Goal: Information Seeking & Learning: Learn about a topic

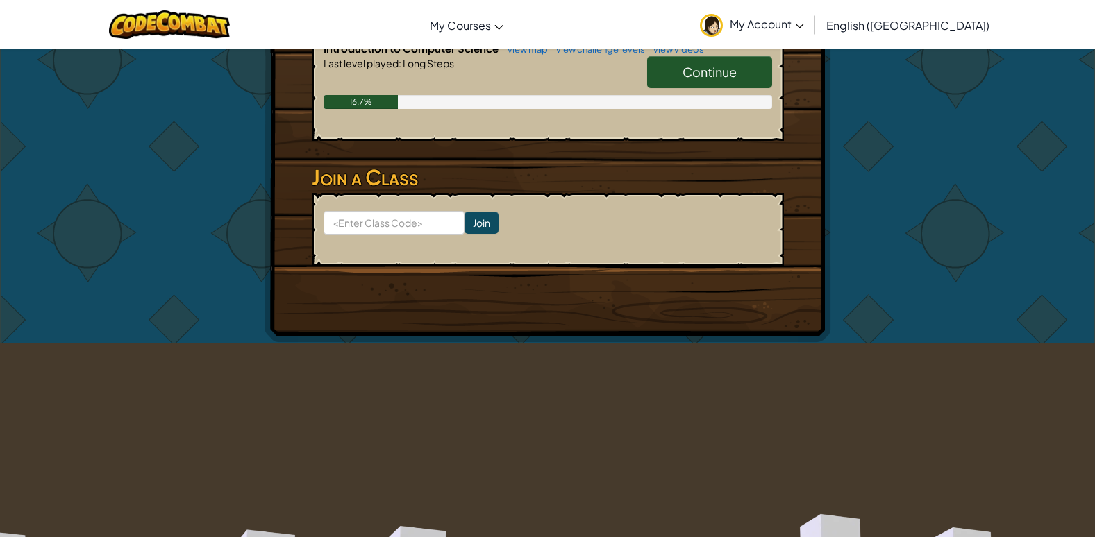
scroll to position [208, 0]
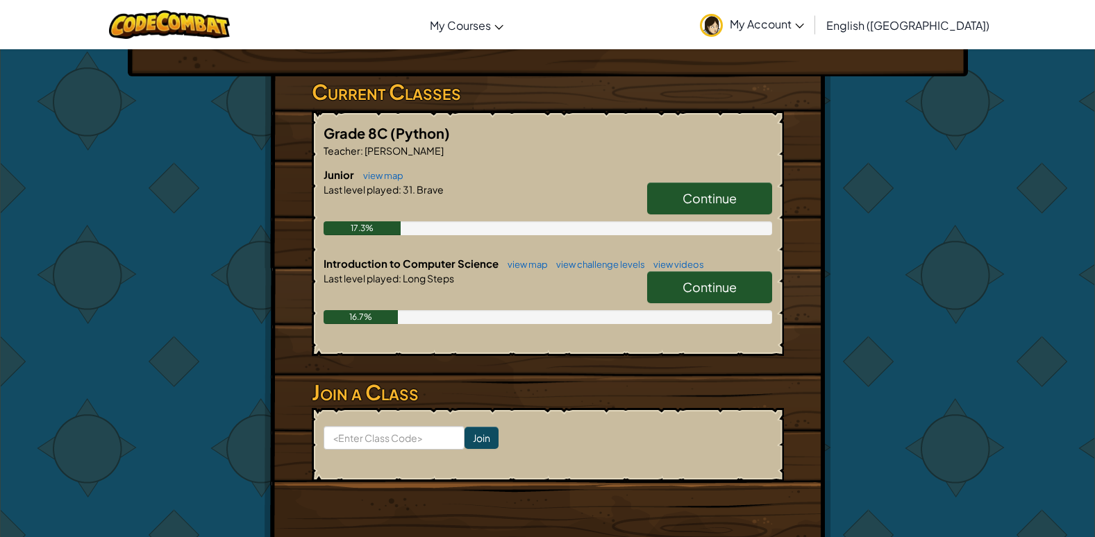
click at [730, 199] on span "Continue" at bounding box center [709, 198] width 54 height 16
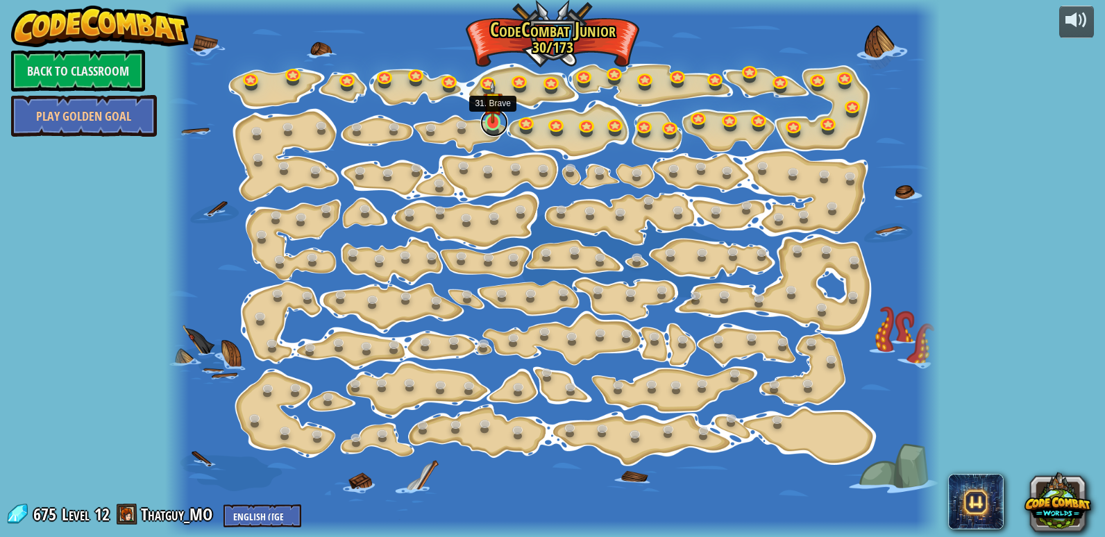
click at [490, 124] on link at bounding box center [494, 123] width 28 height 28
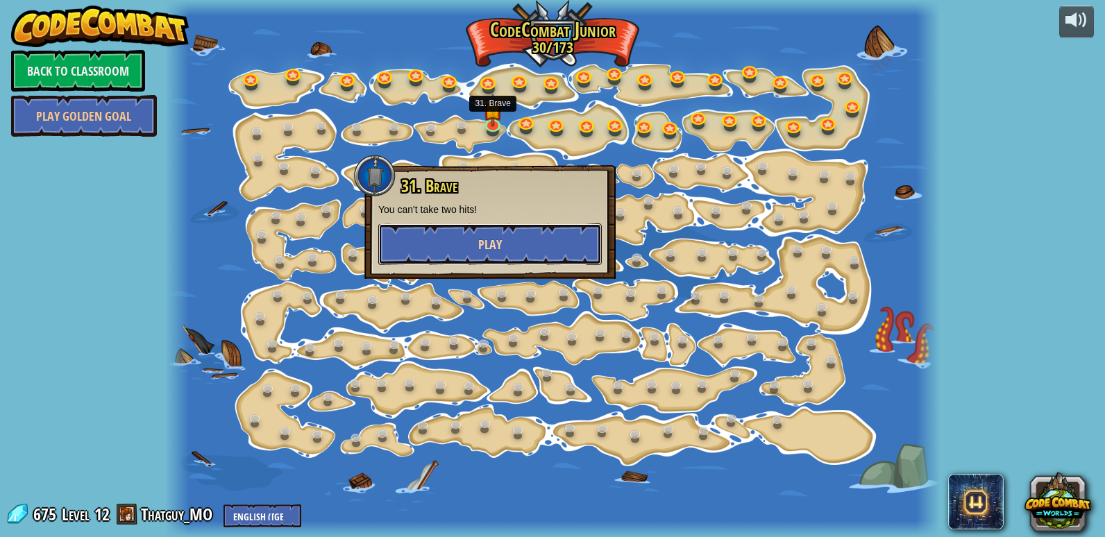
click at [501, 244] on span "Play" at bounding box center [490, 244] width 24 height 17
